Goal: Book appointment/travel/reservation

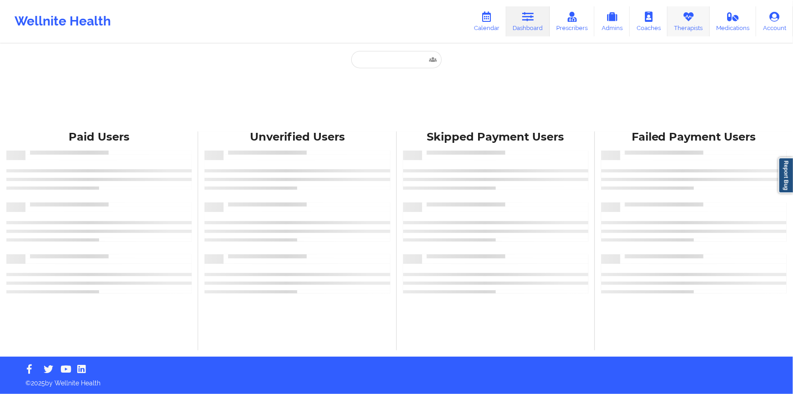
click at [684, 20] on icon at bounding box center [689, 17] width 12 height 10
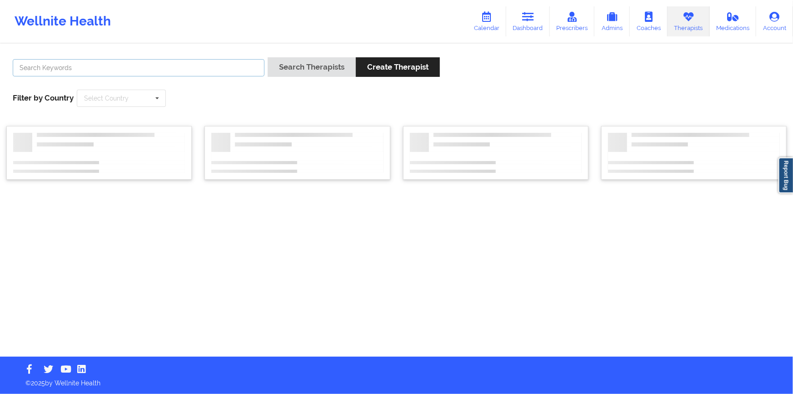
click at [217, 63] on input "text" at bounding box center [139, 67] width 252 height 17
click at [268, 57] on button "Search Therapists" at bounding box center [312, 67] width 88 height 20
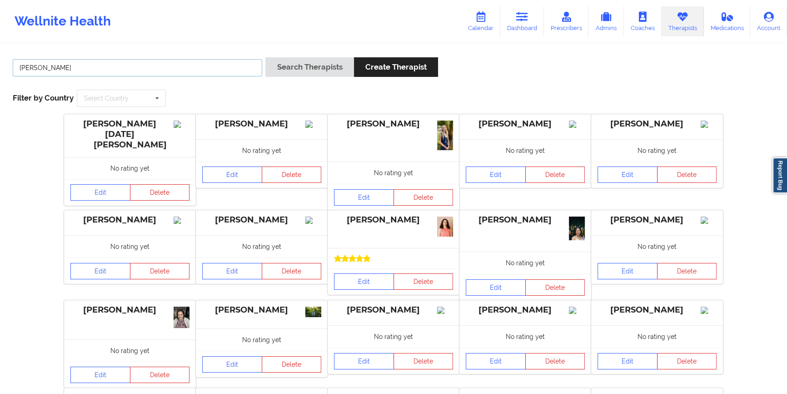
type input "[PERSON_NAME]"
click at [265, 57] on button "Search Therapists" at bounding box center [309, 67] width 88 height 20
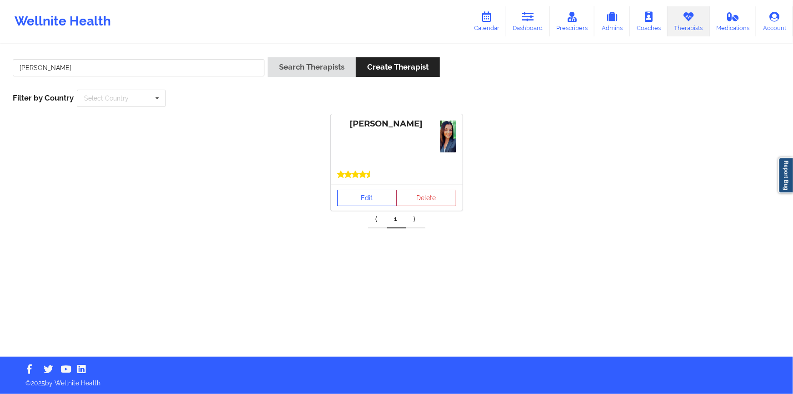
click at [377, 202] on link "Edit" at bounding box center [367, 198] width 60 height 16
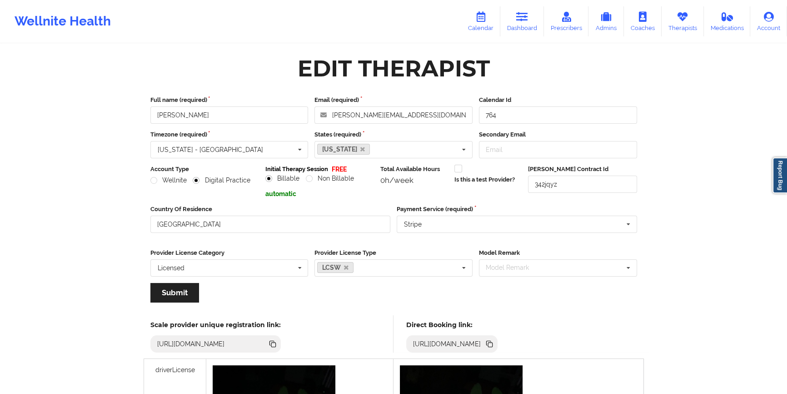
click at [493, 344] on icon at bounding box center [490, 344] width 5 height 5
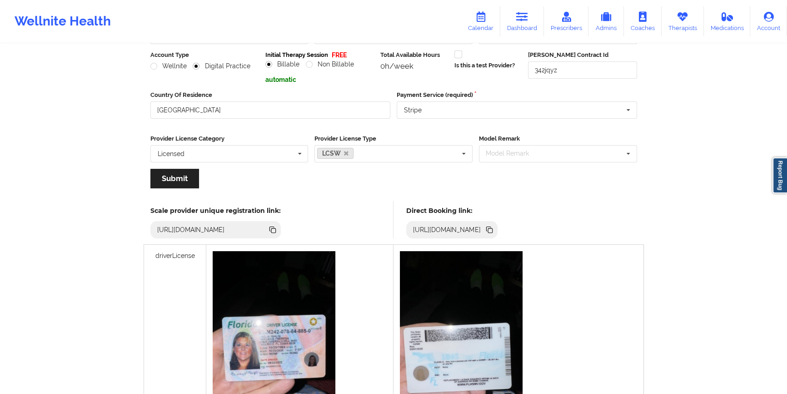
scroll to position [124, 0]
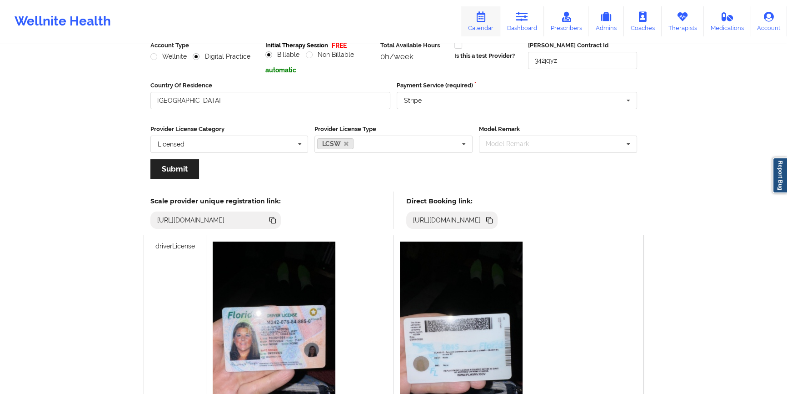
click at [487, 19] on icon at bounding box center [481, 17] width 12 height 10
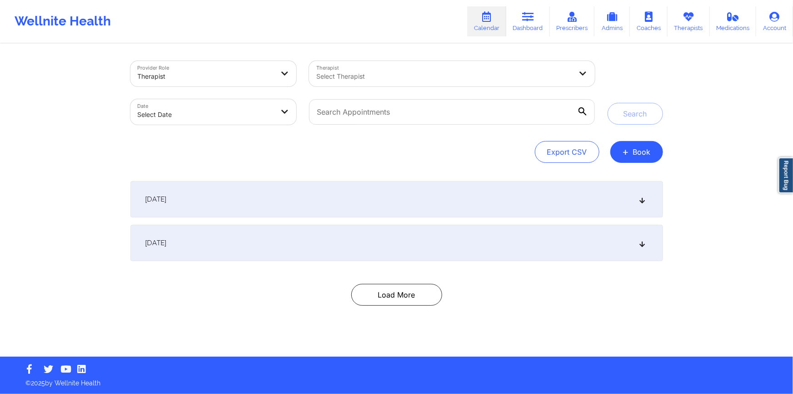
click at [409, 87] on div "Therapist Select Therapist" at bounding box center [452, 74] width 298 height 38
click at [412, 79] on div at bounding box center [444, 76] width 256 height 11
type input "br"
click at [639, 155] on button "+ Book" at bounding box center [636, 152] width 53 height 22
click at [627, 180] on button "Therapy Session" at bounding box center [622, 180] width 70 height 15
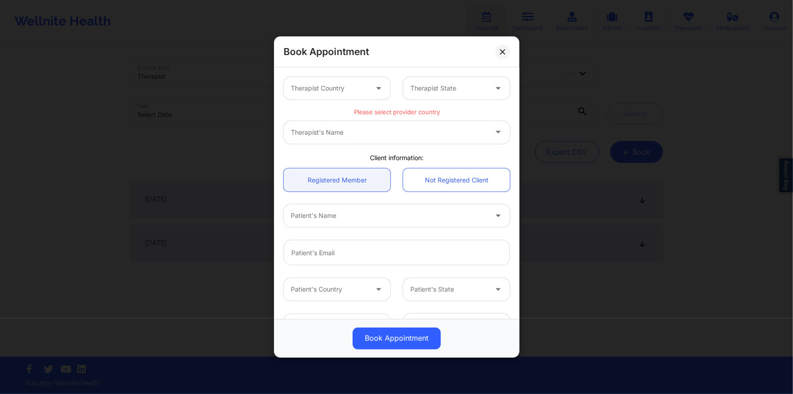
click at [338, 90] on div at bounding box center [329, 88] width 77 height 11
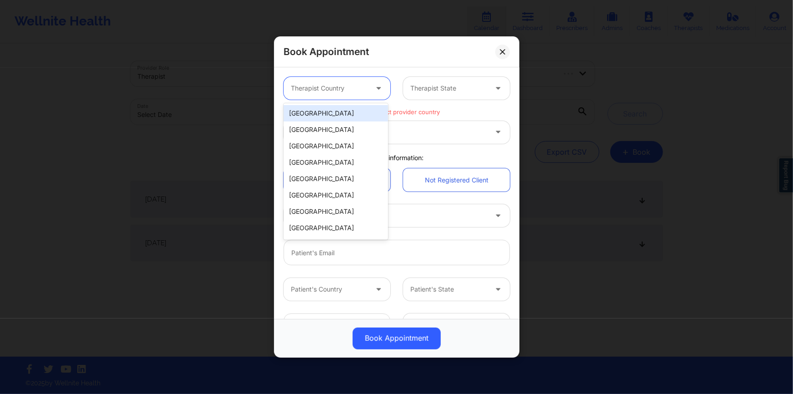
click at [331, 113] on div "[GEOGRAPHIC_DATA]" at bounding box center [336, 113] width 105 height 16
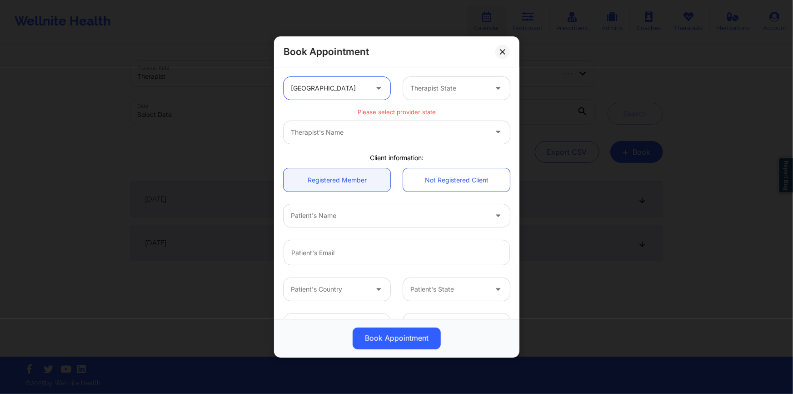
click at [441, 86] on div at bounding box center [448, 88] width 77 height 11
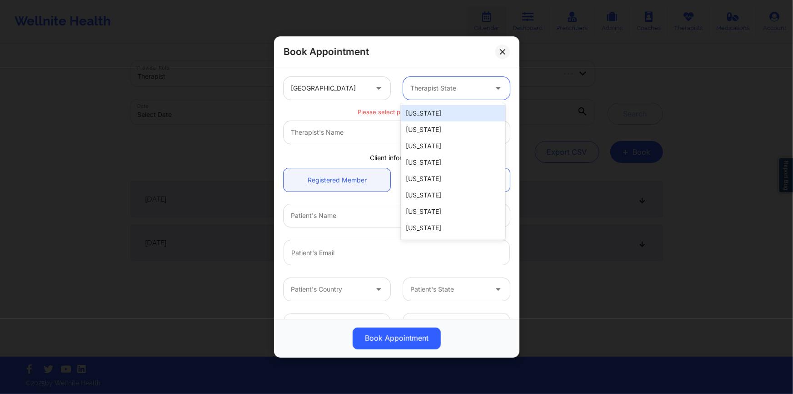
type input "f"
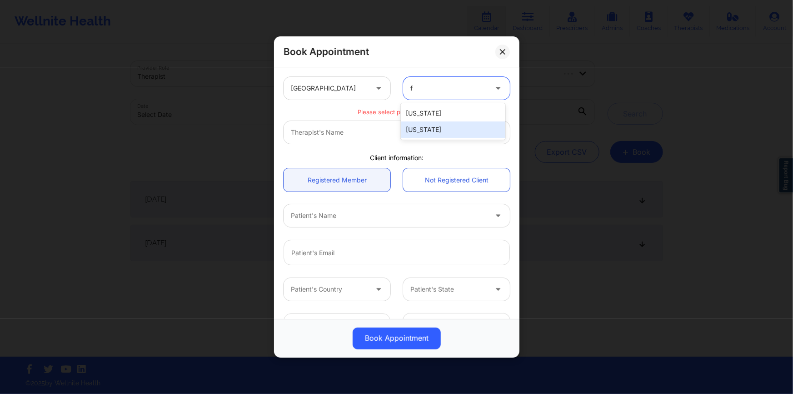
click at [427, 123] on div "[US_STATE]" at bounding box center [453, 129] width 105 height 16
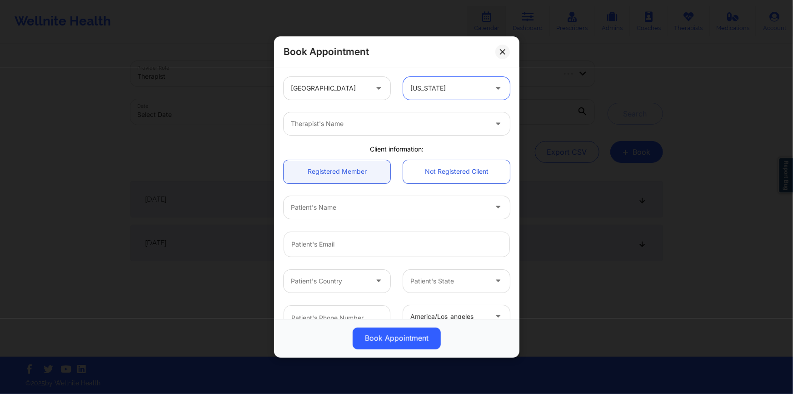
click at [422, 125] on div at bounding box center [389, 123] width 196 height 11
type input "brianna"
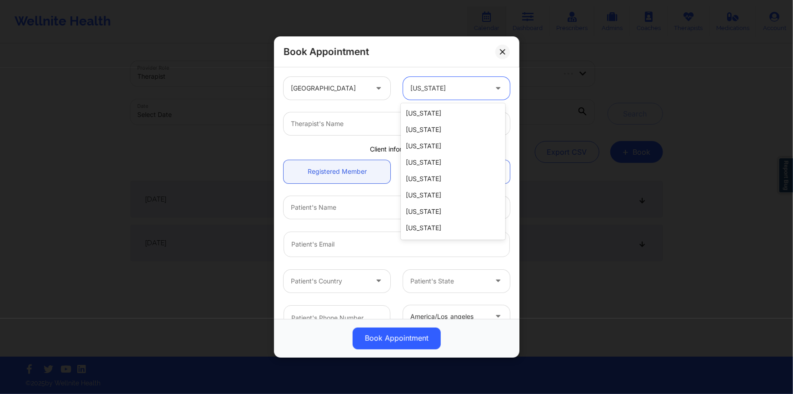
click at [440, 94] on div "[US_STATE]" at bounding box center [448, 88] width 77 height 23
click at [205, 64] on div "Book Appointment [GEOGRAPHIC_DATA] 51 results available. Use Up and Down to cho…" at bounding box center [396, 197] width 793 height 394
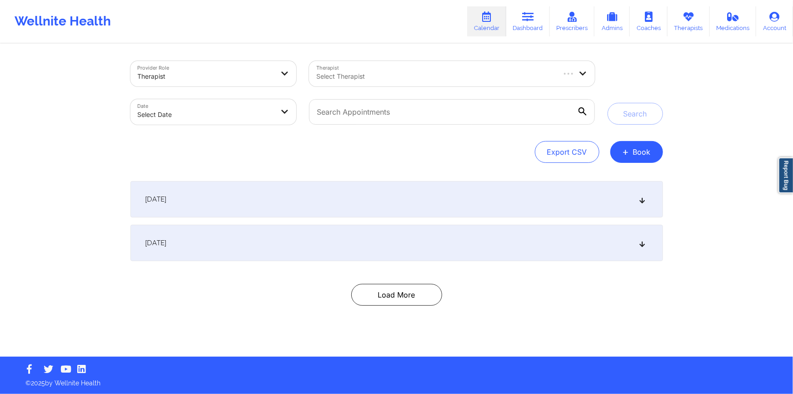
click at [395, 86] on div "Therapist Select Therapist" at bounding box center [452, 74] width 298 height 38
click at [377, 76] on div at bounding box center [435, 76] width 238 height 11
type input "[PERSON_NAME]"
click at [648, 157] on button "+ Book" at bounding box center [636, 152] width 53 height 22
click at [618, 177] on button "Therapy Session" at bounding box center [622, 180] width 70 height 15
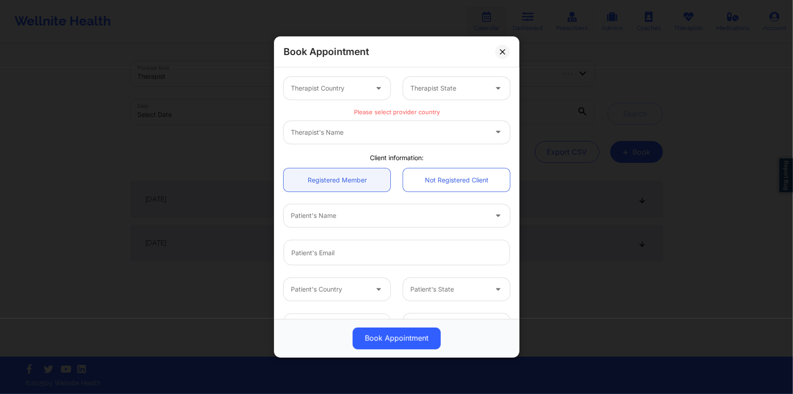
click at [416, 133] on div "Therapist's Name" at bounding box center [397, 132] width 226 height 23
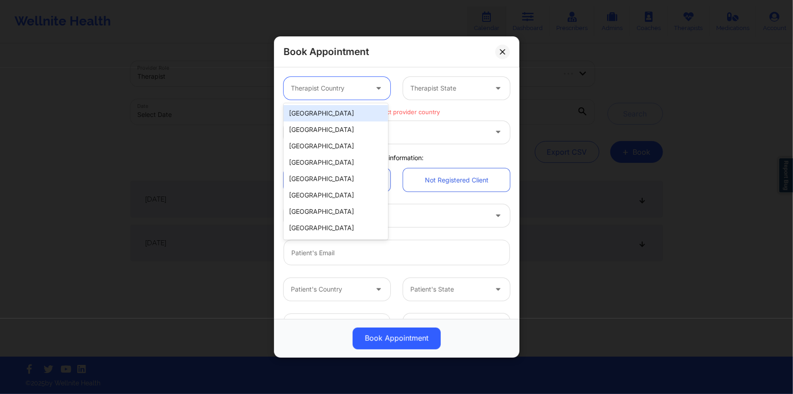
click at [363, 95] on div "Therapist Country" at bounding box center [326, 88] width 85 height 23
click at [354, 112] on div "[GEOGRAPHIC_DATA]" at bounding box center [336, 113] width 105 height 16
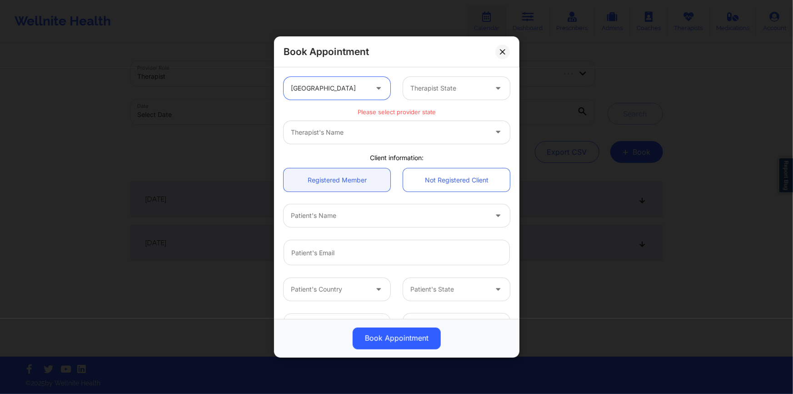
click at [444, 93] on div at bounding box center [448, 88] width 77 height 11
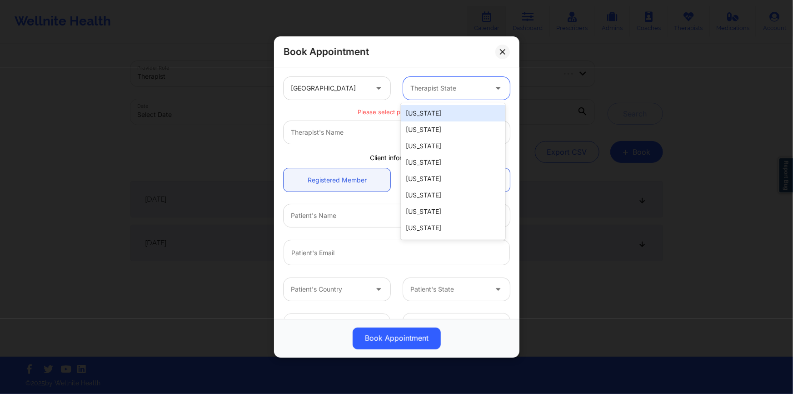
type input "c"
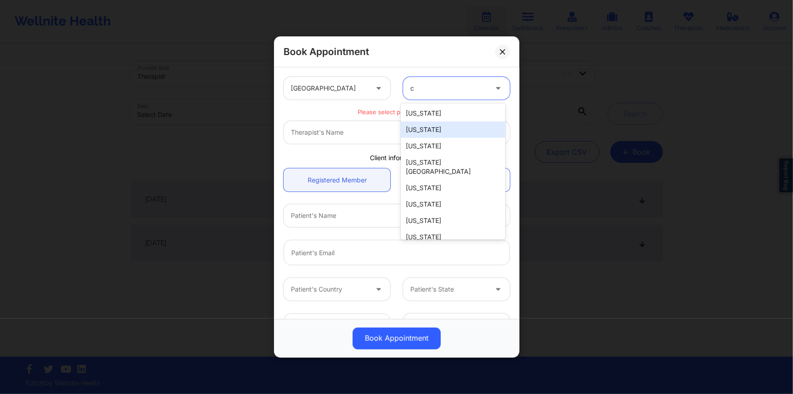
click at [445, 115] on div "[US_STATE]" at bounding box center [453, 113] width 105 height 16
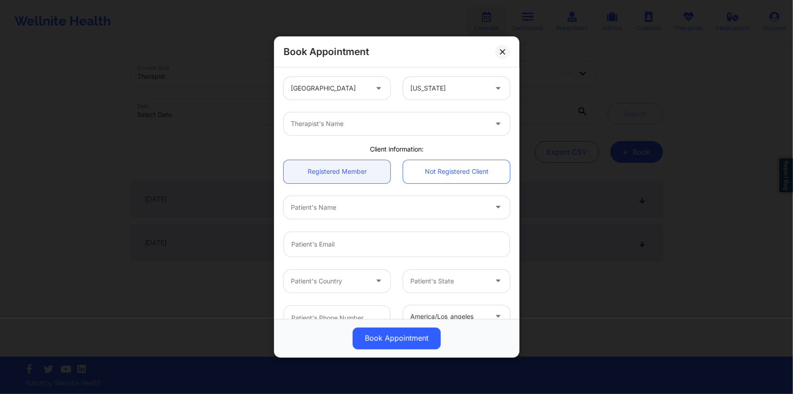
click at [404, 136] on div "Therapist's Name" at bounding box center [396, 123] width 239 height 35
drag, startPoint x: 406, startPoint y: 136, endPoint x: 414, endPoint y: 139, distance: 8.2
click at [408, 136] on div "Therapist's Name" at bounding box center [396, 123] width 239 height 35
click at [433, 127] on div "Therapist's Name" at bounding box center [386, 123] width 205 height 23
type input "michea"
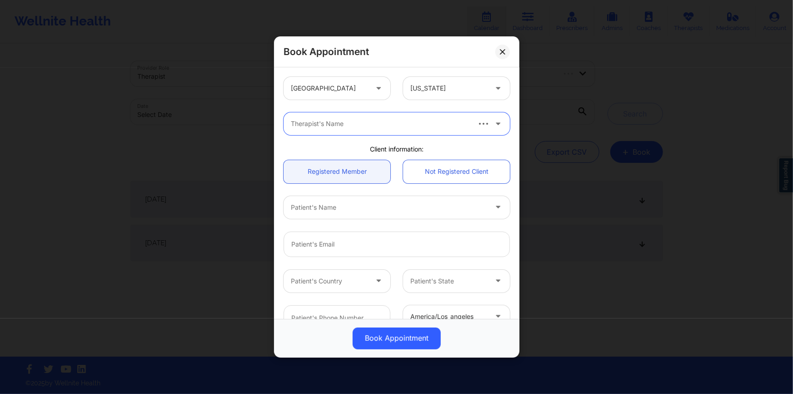
click at [400, 131] on div "Therapist's Name" at bounding box center [377, 123] width 186 height 23
click at [358, 143] on div "[GEOGRAPHIC_DATA] [US_STATE] option , selected. Select is focused ,type to refi…" at bounding box center [396, 267] width 239 height 394
click at [368, 124] on div at bounding box center [380, 123] width 178 height 11
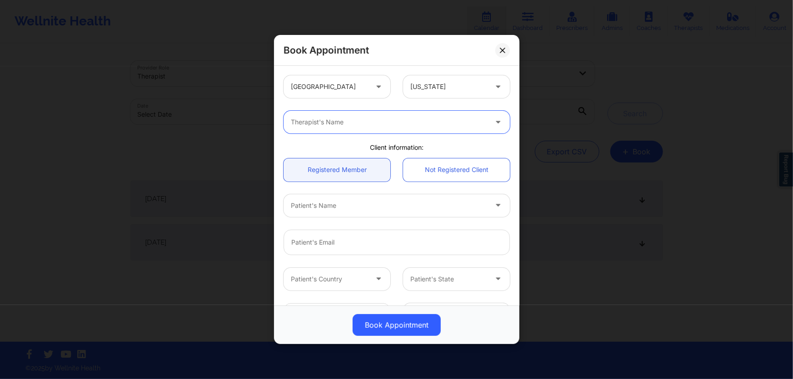
drag, startPoint x: 447, startPoint y: 93, endPoint x: 445, endPoint y: 89, distance: 4.9
click at [446, 91] on div "[US_STATE]" at bounding box center [445, 86] width 85 height 23
type input "t"
type input "flo"
click at [448, 104] on div "[US_STATE]" at bounding box center [453, 112] width 105 height 16
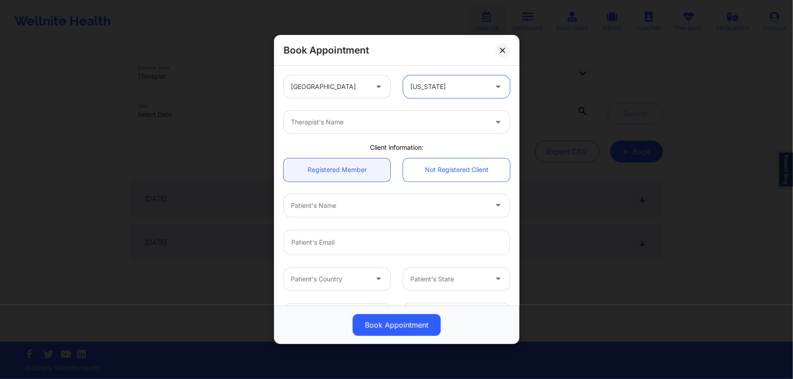
click at [414, 122] on div at bounding box center [389, 122] width 196 height 11
type input "brianna"
click at [379, 126] on div at bounding box center [380, 122] width 178 height 11
click at [507, 46] on button at bounding box center [502, 50] width 15 height 15
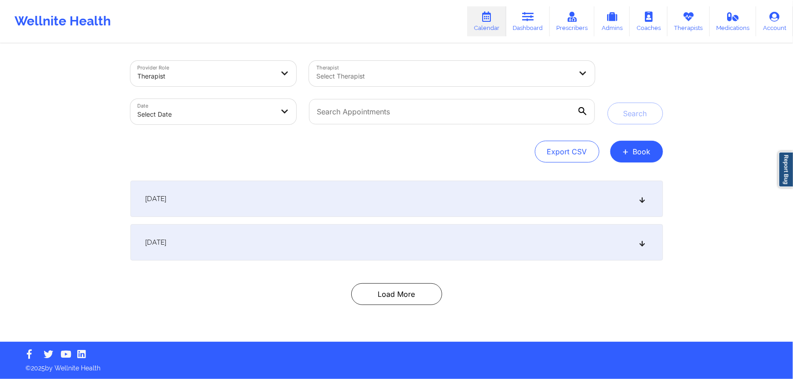
click at [261, 124] on div "Date Select Date" at bounding box center [213, 112] width 179 height 38
click at [255, 71] on div at bounding box center [206, 76] width 136 height 11
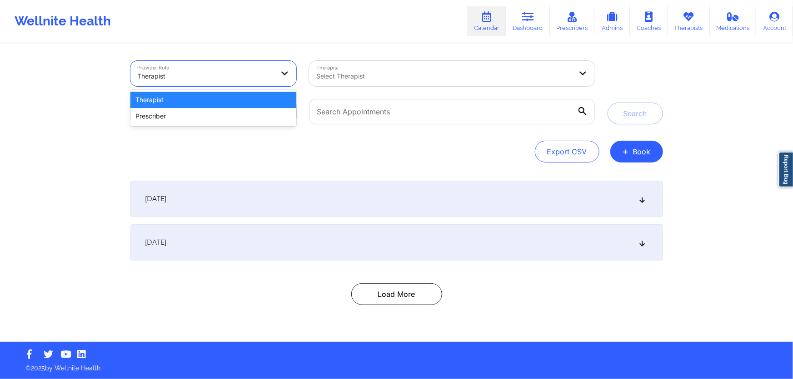
drag, startPoint x: 255, startPoint y: 71, endPoint x: 242, endPoint y: 82, distance: 17.5
click at [255, 71] on div at bounding box center [206, 76] width 136 height 11
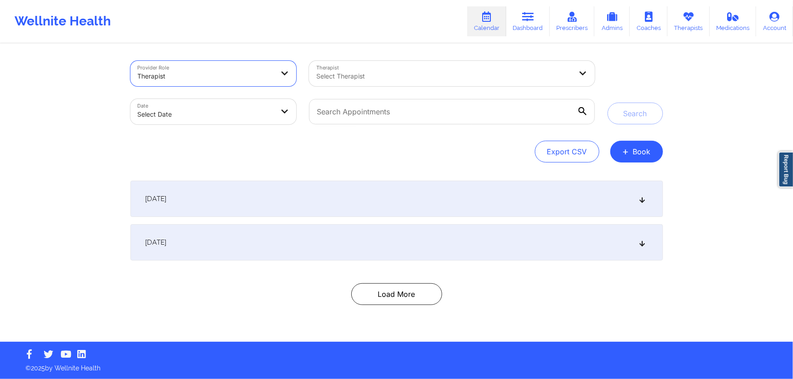
click at [220, 105] on body "Wellnite Health Calendar Dashboard Prescribers Admins Coaches Therapists Medica…" at bounding box center [396, 189] width 793 height 379
select select "2025-8"
select select "2025-9"
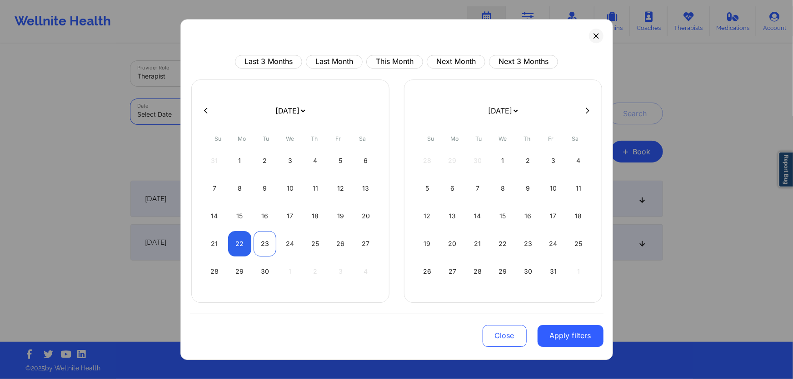
click at [269, 244] on div "23" at bounding box center [265, 243] width 23 height 25
select select "2025-8"
select select "2025-9"
click at [249, 244] on div "22" at bounding box center [239, 243] width 23 height 25
select select "2025-8"
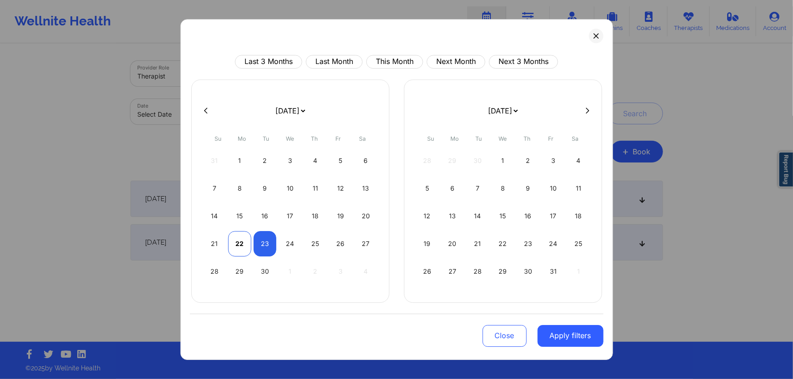
select select "2025-9"
click at [252, 245] on div "21 22 23 24 25 26 27" at bounding box center [290, 243] width 175 height 25
select select "2025-8"
select select "2025-9"
click at [259, 246] on div "23" at bounding box center [265, 243] width 23 height 25
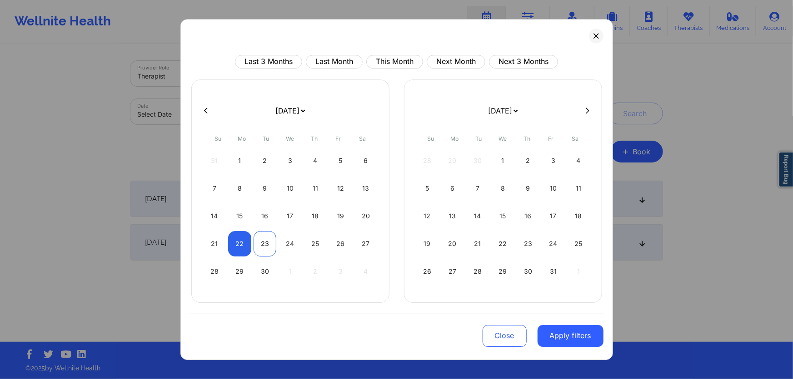
select select "2025-8"
select select "2025-9"
click at [568, 339] on button "Apply filters" at bounding box center [571, 336] width 66 height 22
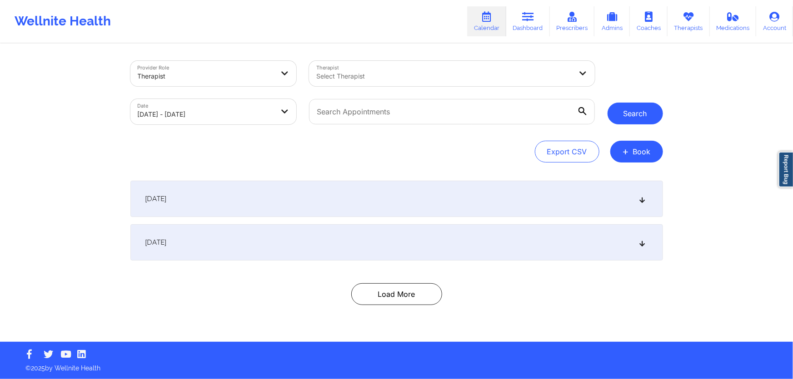
click at [633, 119] on button "Search" at bounding box center [635, 114] width 55 height 22
click at [282, 202] on div "[DATE]" at bounding box center [396, 199] width 533 height 36
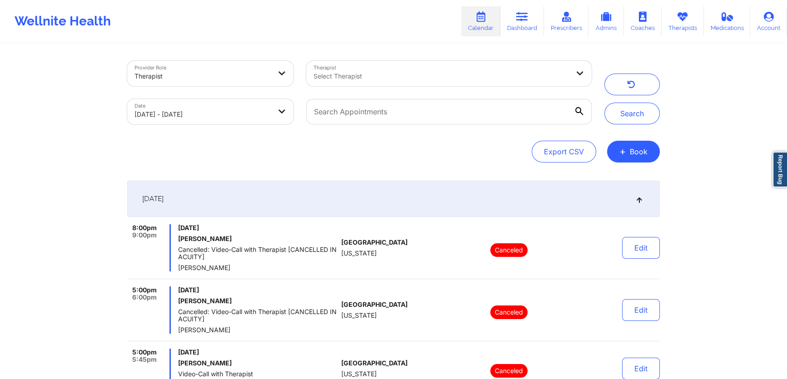
click at [295, 204] on div "[DATE]" at bounding box center [393, 199] width 533 height 36
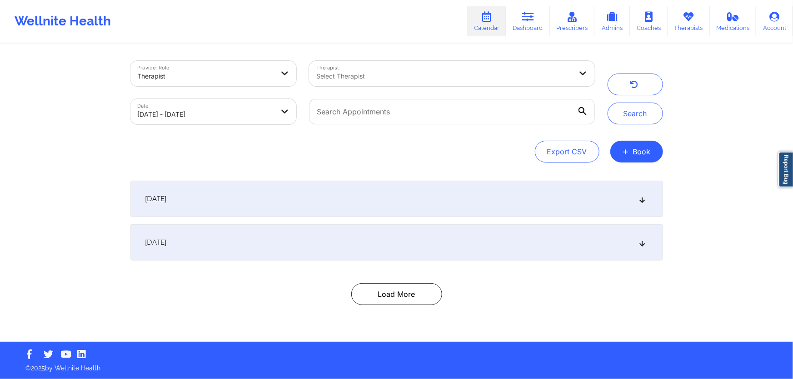
click at [470, 85] on div "Select Therapist" at bounding box center [441, 73] width 264 height 25
type input "[US_STATE]"
click at [393, 60] on div "Therapist Select Therapist" at bounding box center [452, 74] width 298 height 38
click at [389, 70] on div "Select Therapist" at bounding box center [441, 73] width 264 height 25
type input "[PERSON_NAME]"
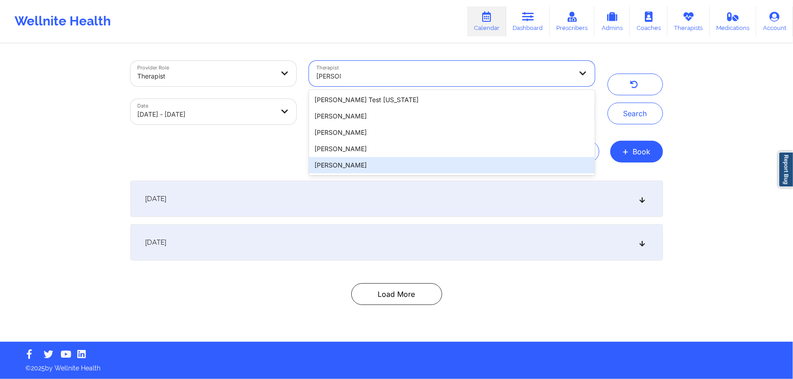
click at [360, 169] on div "[PERSON_NAME]" at bounding box center [451, 165] width 285 height 16
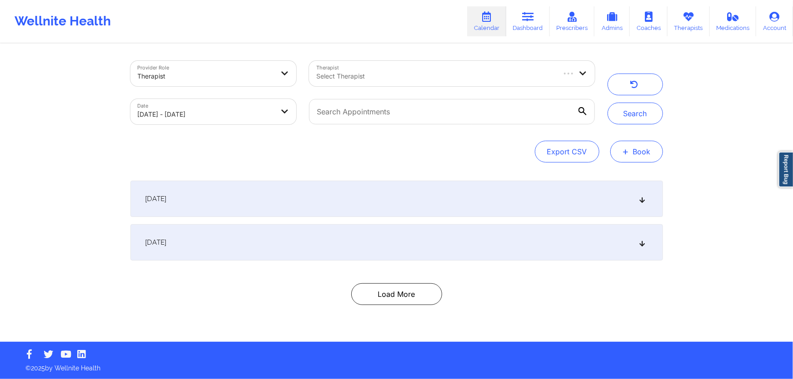
click at [630, 152] on button "+ Book" at bounding box center [636, 152] width 53 height 22
click at [611, 183] on button "Therapy Session" at bounding box center [622, 180] width 70 height 15
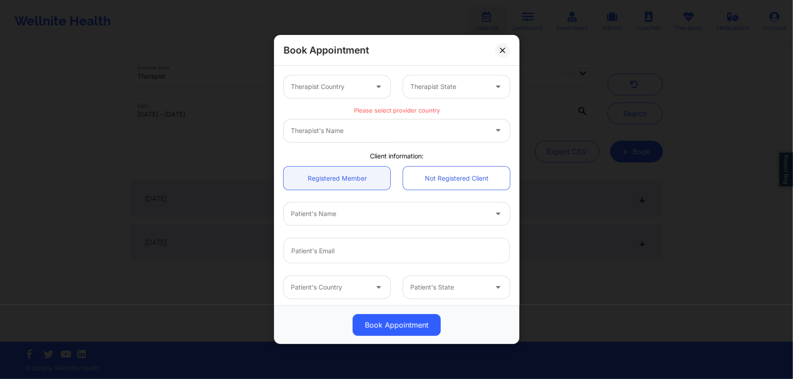
click at [428, 86] on div at bounding box center [448, 86] width 77 height 11
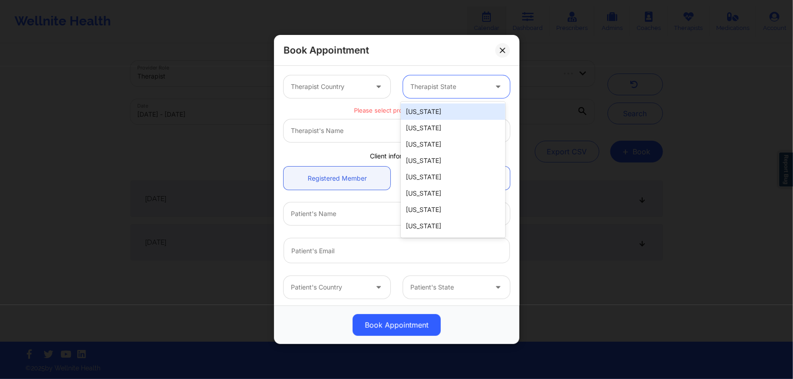
click at [354, 77] on div "Therapist Country" at bounding box center [326, 86] width 85 height 23
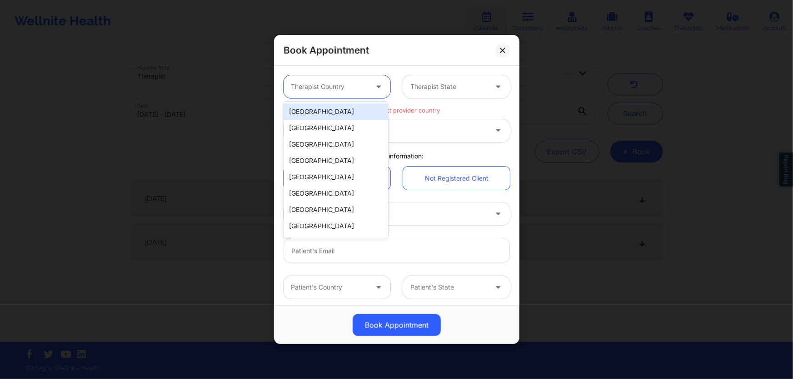
click at [364, 87] on div at bounding box center [329, 86] width 77 height 11
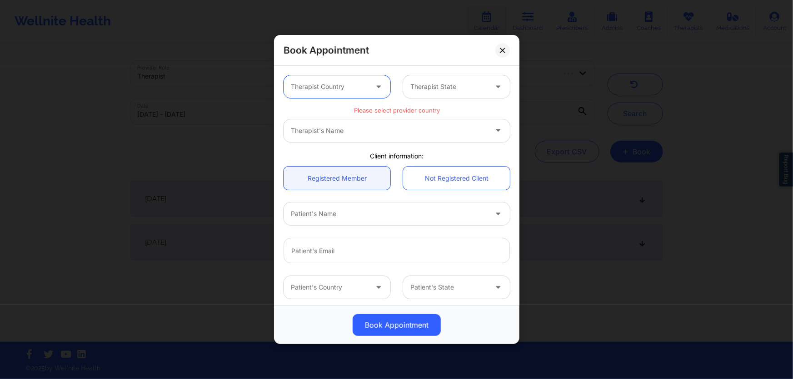
click at [337, 87] on div at bounding box center [329, 86] width 77 height 11
